Goal: Transaction & Acquisition: Purchase product/service

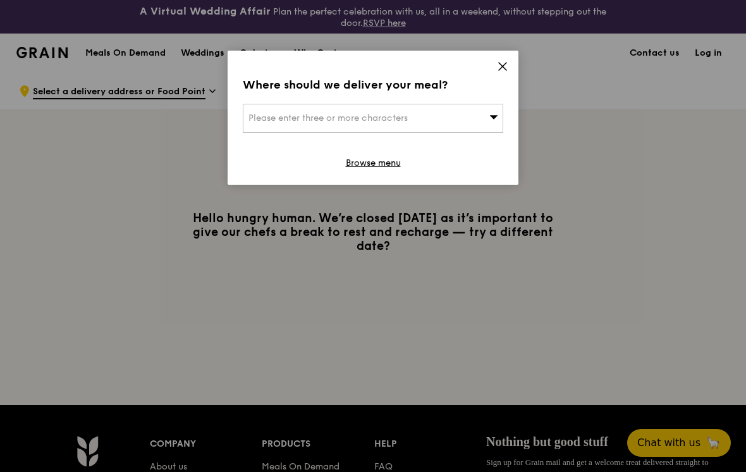
click at [459, 125] on div "Please enter three or more characters" at bounding box center [373, 118] width 261 height 29
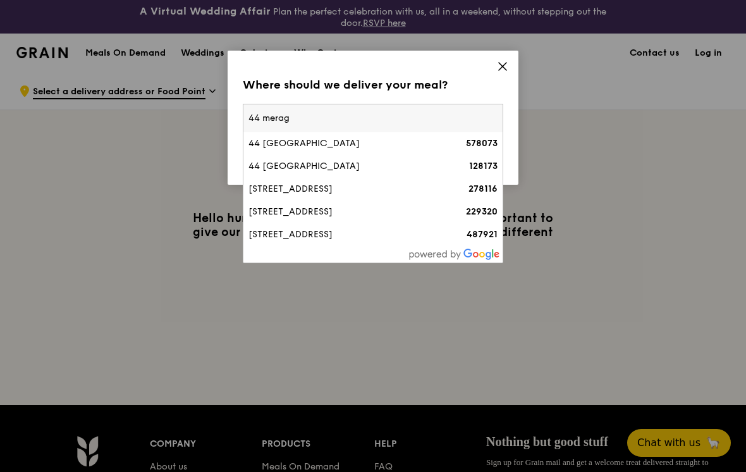
type input "44 meragi"
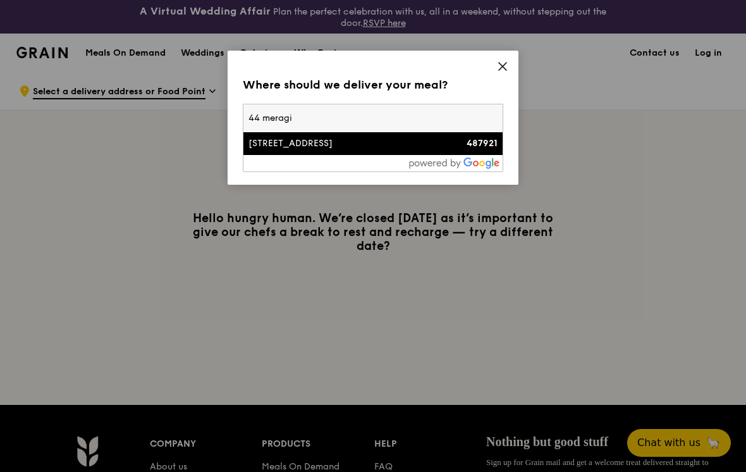
click at [380, 138] on div "[STREET_ADDRESS]" at bounding box center [342, 143] width 187 height 13
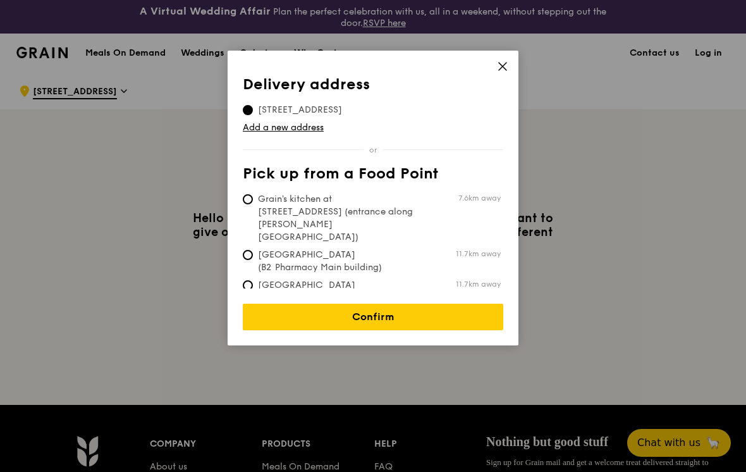
click at [417, 211] on span "Grain's kitchen at [STREET_ADDRESS] (entrance along [PERSON_NAME][GEOGRAPHIC_DA…" at bounding box center [337, 218] width 189 height 51
click at [253, 204] on input "Grain's kitchen at [STREET_ADDRESS] (entrance along [PERSON_NAME][GEOGRAPHIC_DA…" at bounding box center [248, 199] width 10 height 10
radio input "true"
click at [381, 312] on link "Confirm" at bounding box center [373, 317] width 261 height 27
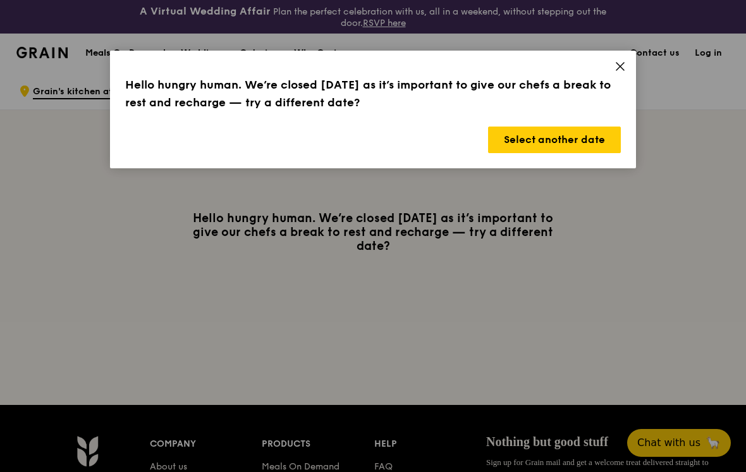
click at [598, 144] on button "Select another date" at bounding box center [554, 140] width 133 height 27
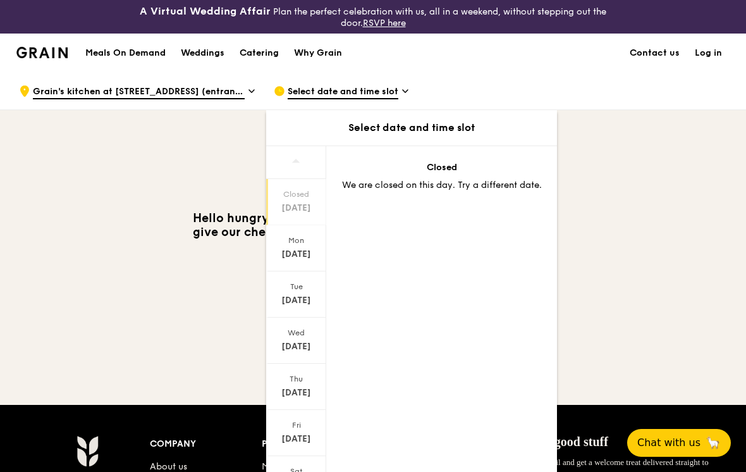
click at [304, 249] on div "[DATE]" at bounding box center [296, 254] width 56 height 13
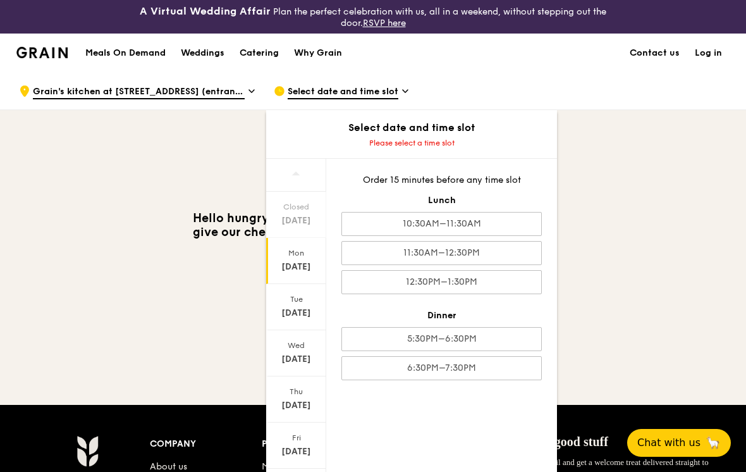
click at [520, 222] on div "10:30AM–11:30AM" at bounding box center [442, 224] width 201 height 24
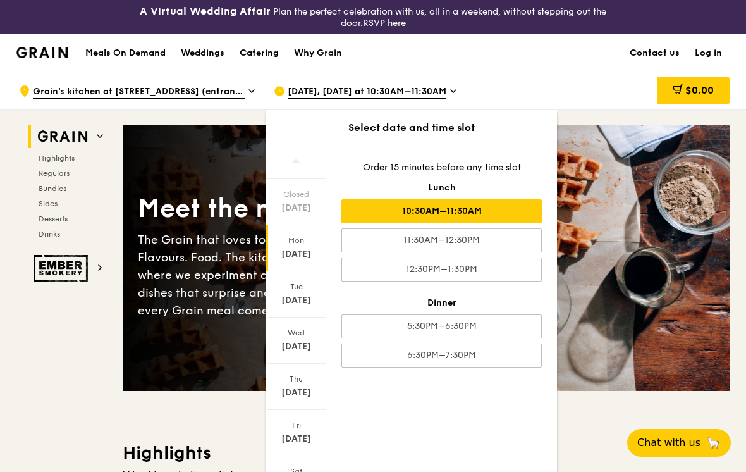
click at [467, 328] on div "5:30PM–6:30PM" at bounding box center [442, 326] width 201 height 24
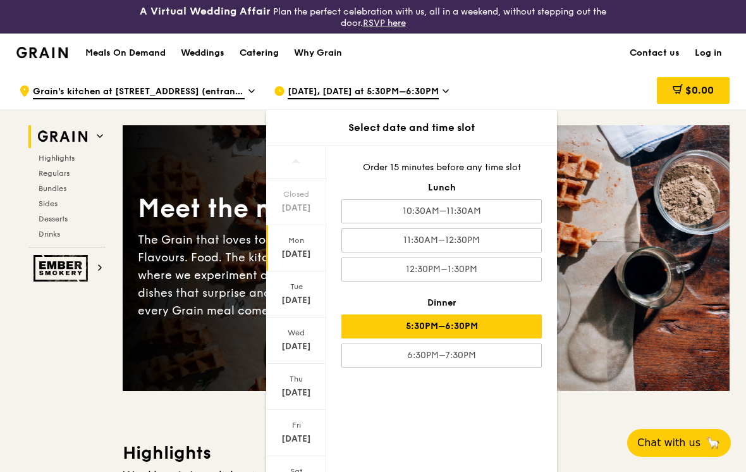
click at [502, 201] on div "10:30AM–11:30AM" at bounding box center [442, 211] width 201 height 24
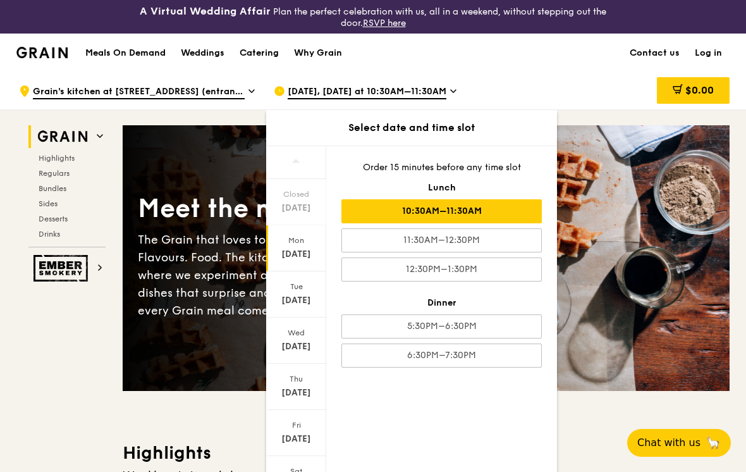
click at [623, 227] on div "Meet the new Grain The Grain that loves to play. With ingredients. Flavours. Fo…" at bounding box center [426, 257] width 607 height 163
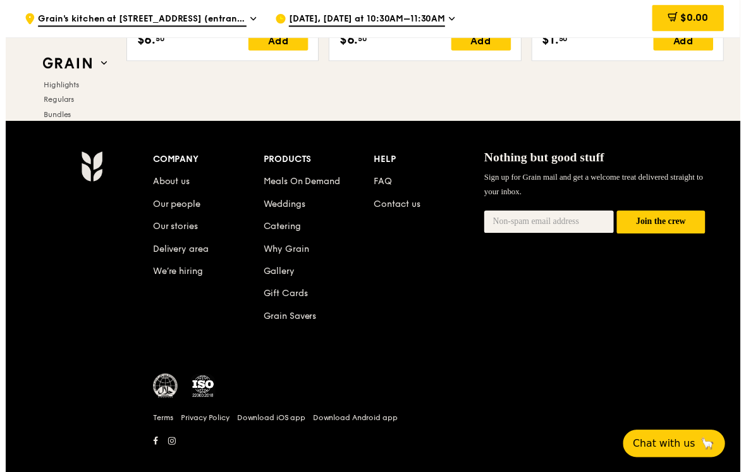
scroll to position [5378, 0]
